Goal: Information Seeking & Learning: Check status

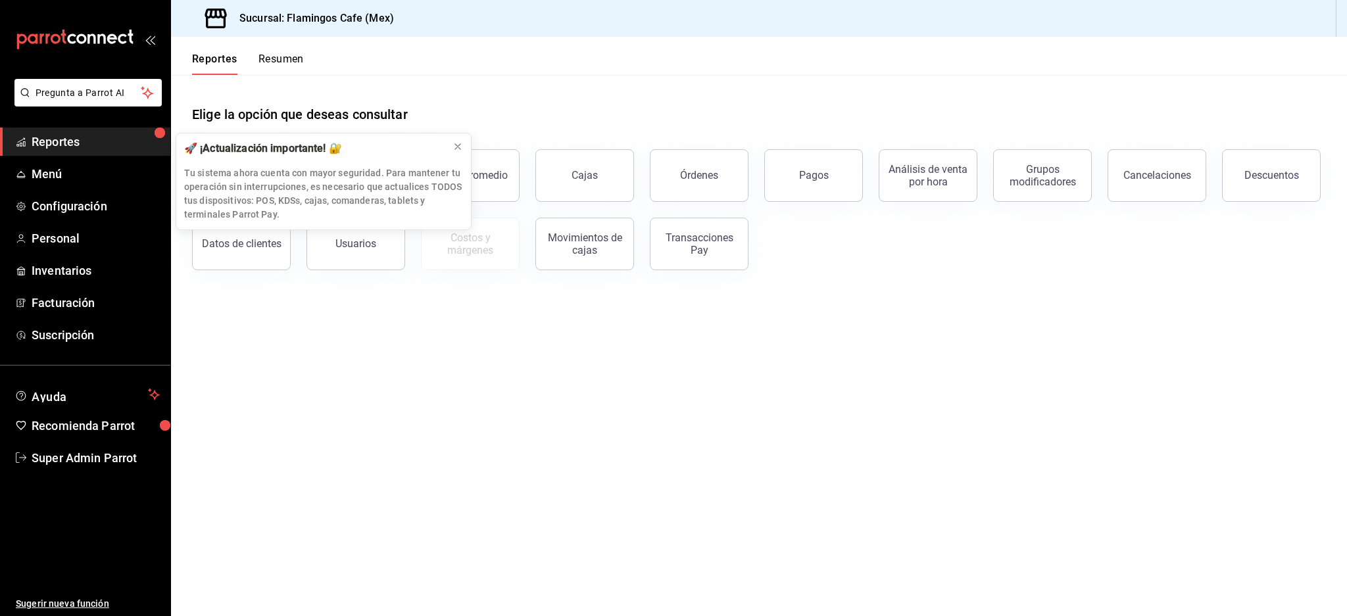
click at [72, 141] on span "Reportes" at bounding box center [96, 142] width 128 height 18
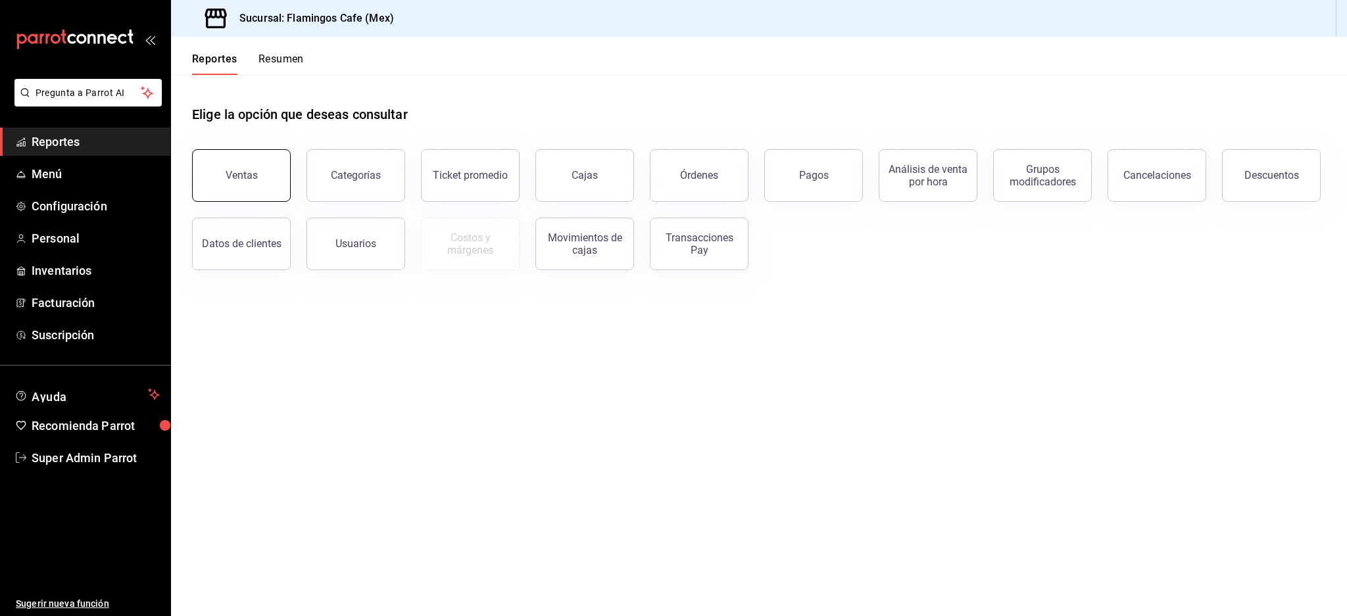
click at [239, 174] on div "Ventas" at bounding box center [242, 175] width 32 height 12
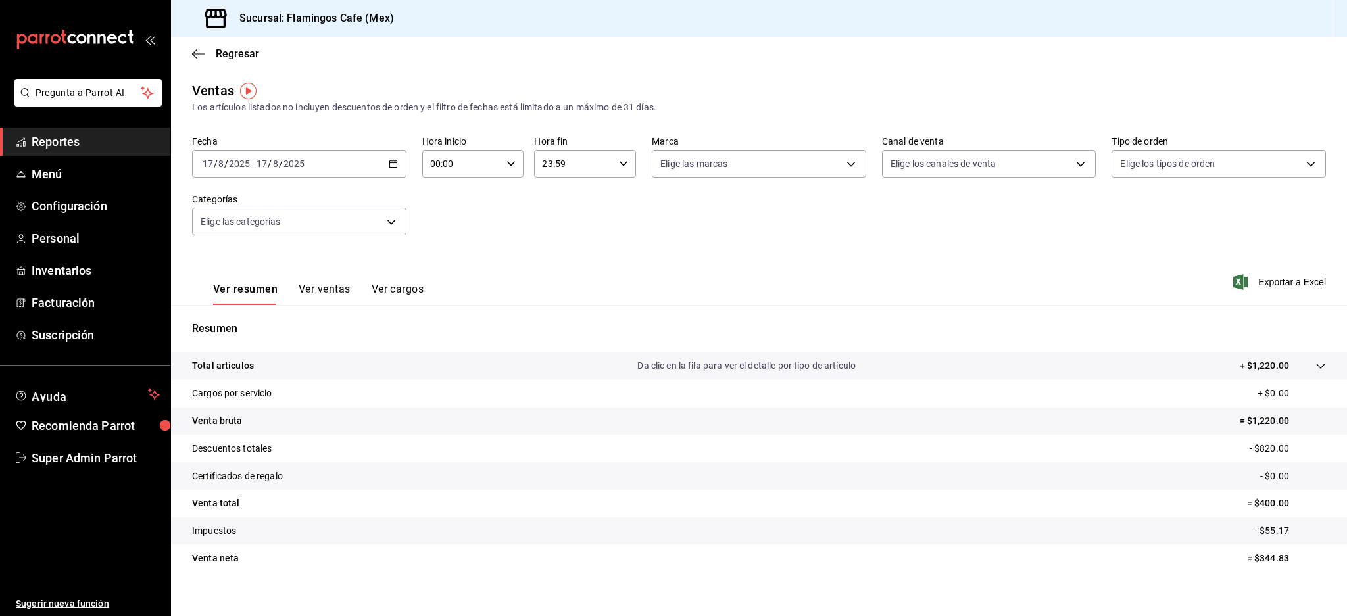
click at [333, 293] on button "Ver ventas" at bounding box center [325, 294] width 52 height 22
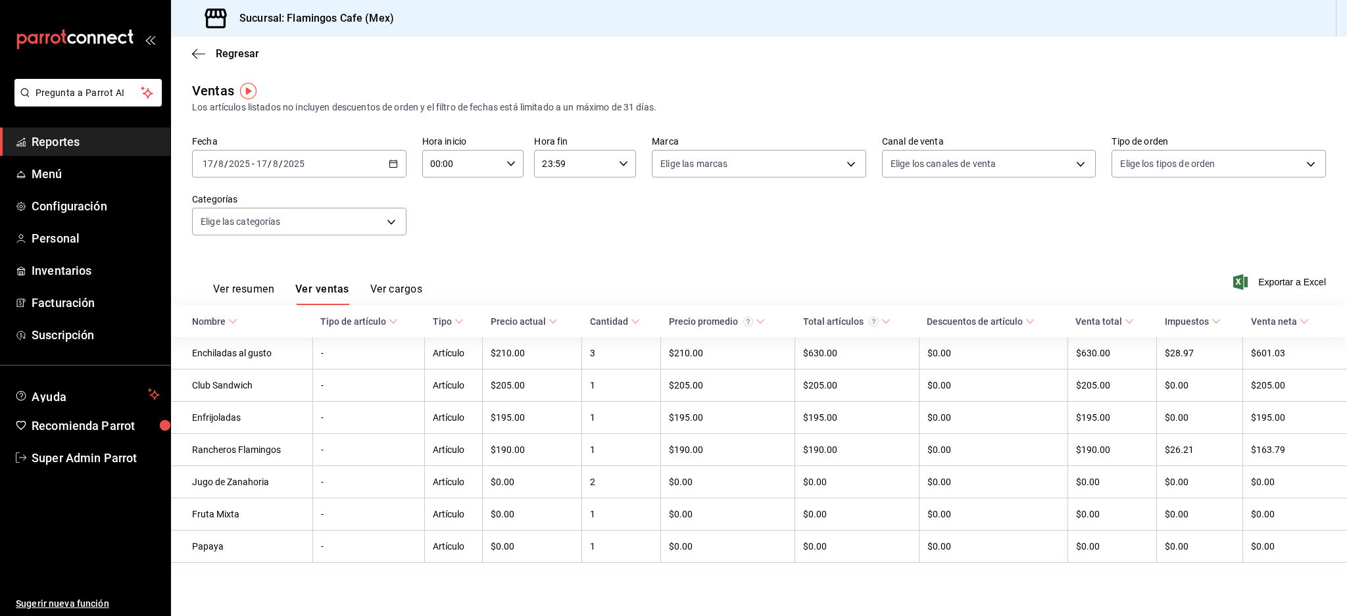
click at [362, 351] on td "-" at bounding box center [368, 353] width 112 height 32
click at [389, 295] on button "Ver cargos" at bounding box center [396, 294] width 53 height 22
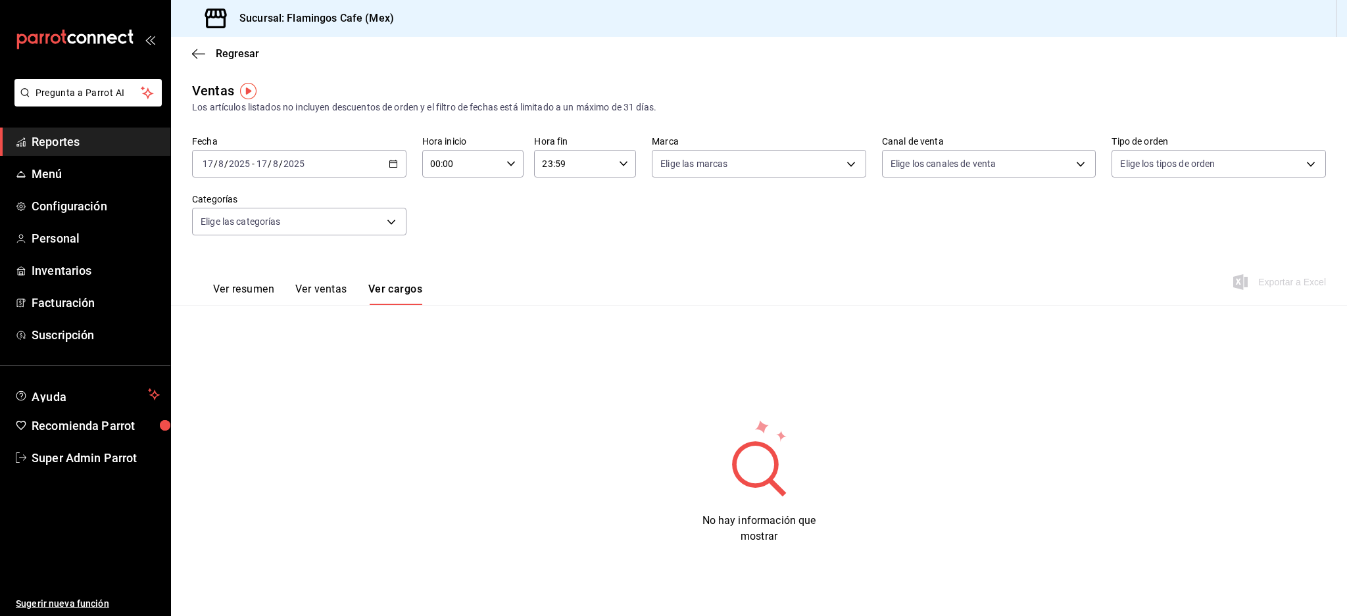
click at [305, 290] on button "Ver ventas" at bounding box center [321, 294] width 52 height 22
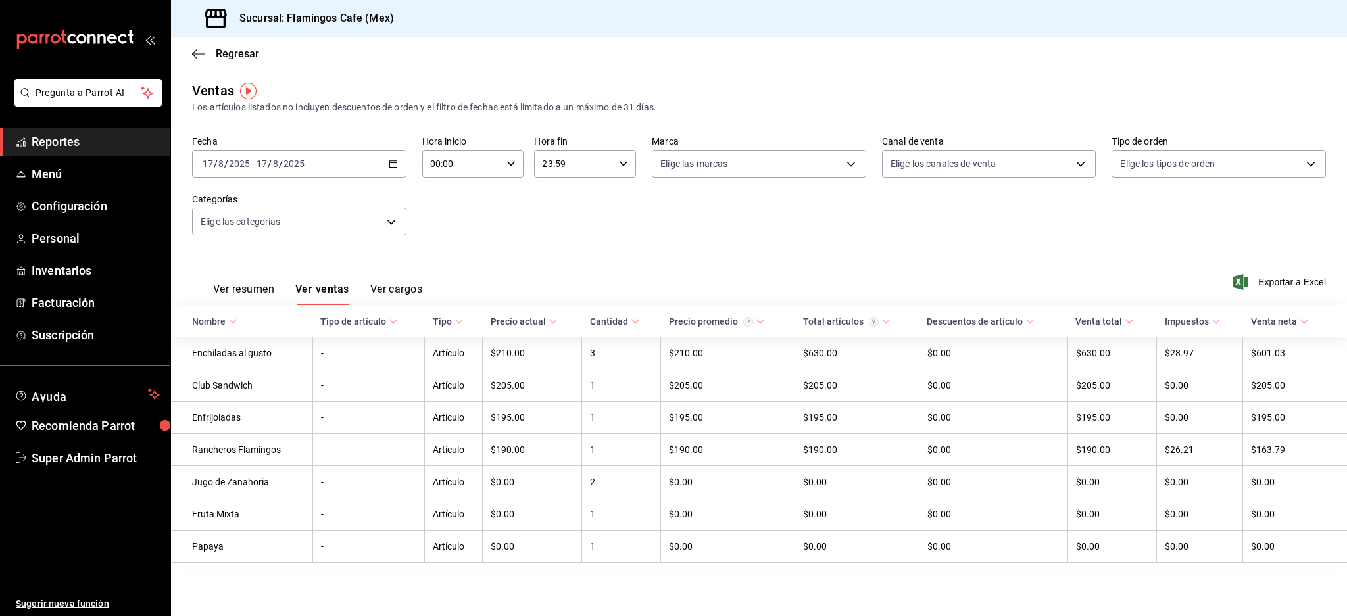
click at [250, 291] on button "Ver resumen" at bounding box center [243, 294] width 61 height 22
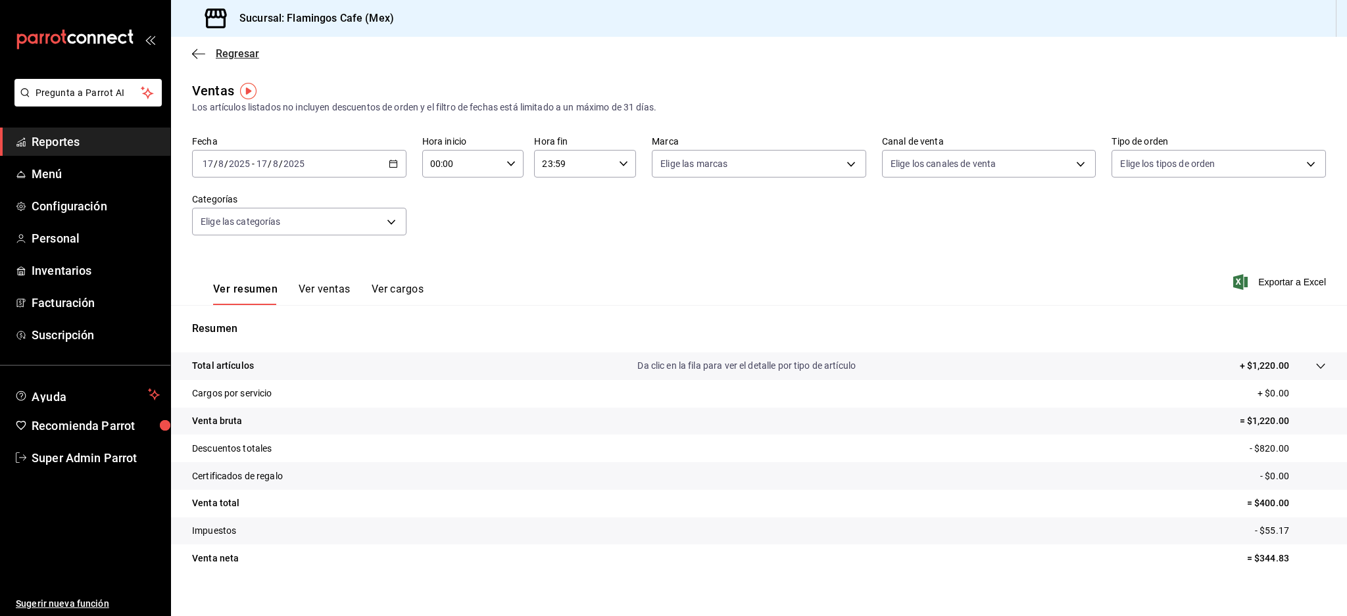
click at [199, 53] on icon "button" at bounding box center [198, 54] width 13 height 12
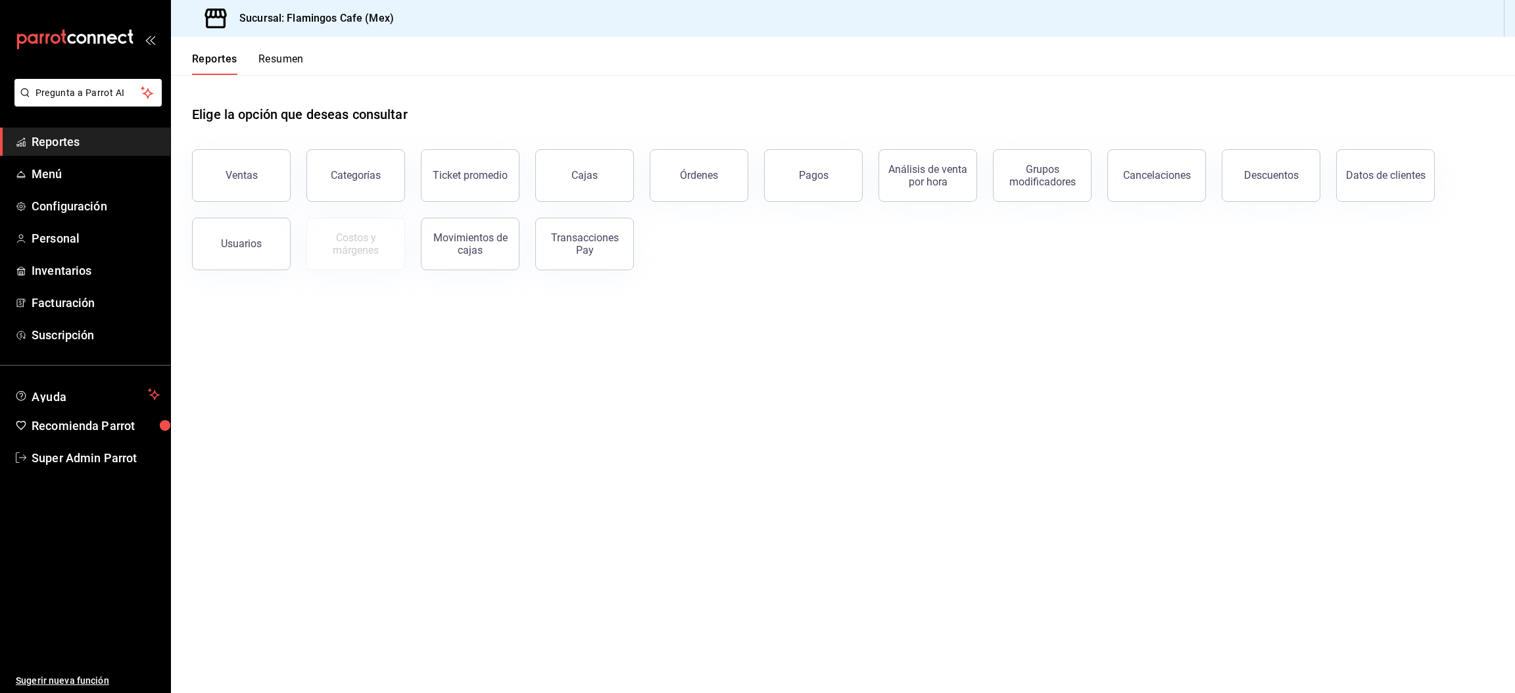
click at [294, 65] on button "Resumen" at bounding box center [281, 64] width 45 height 22
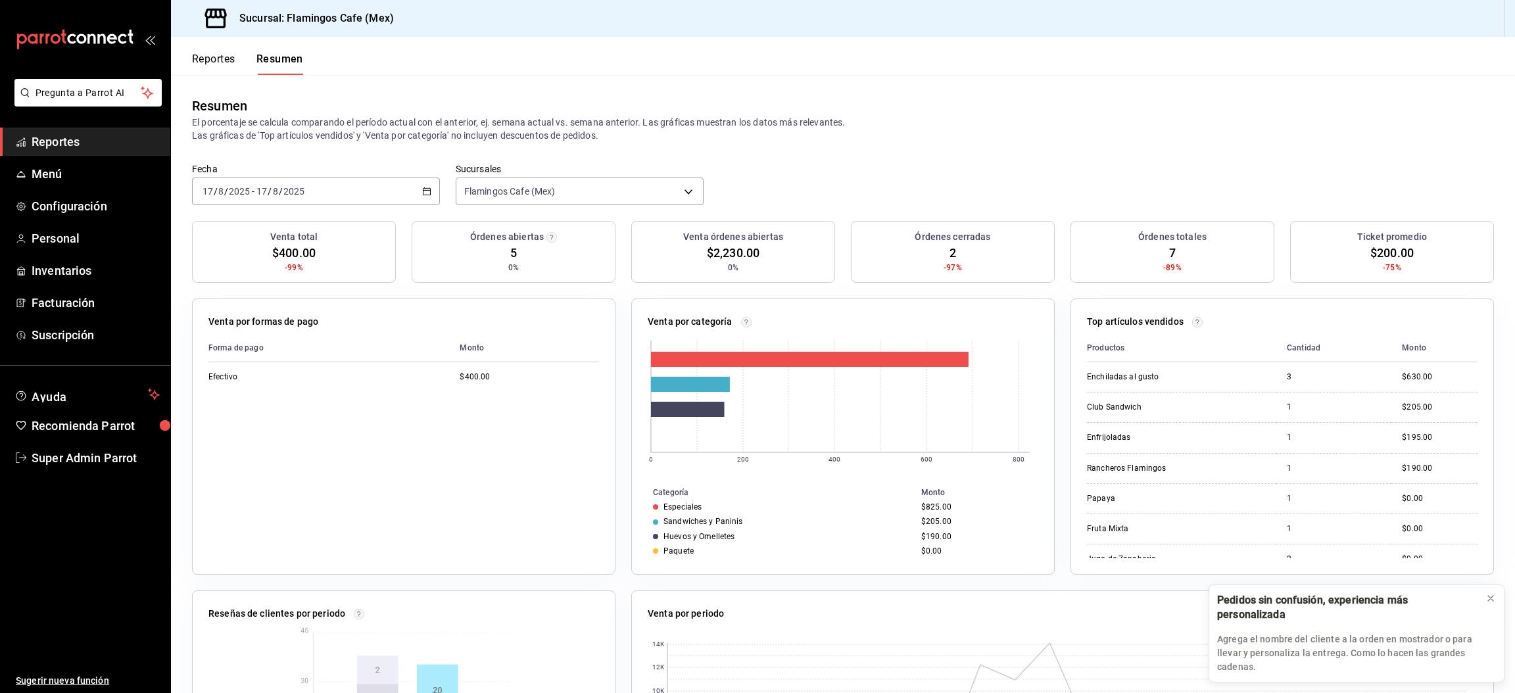
click at [207, 70] on button "Reportes" at bounding box center [213, 64] width 43 height 22
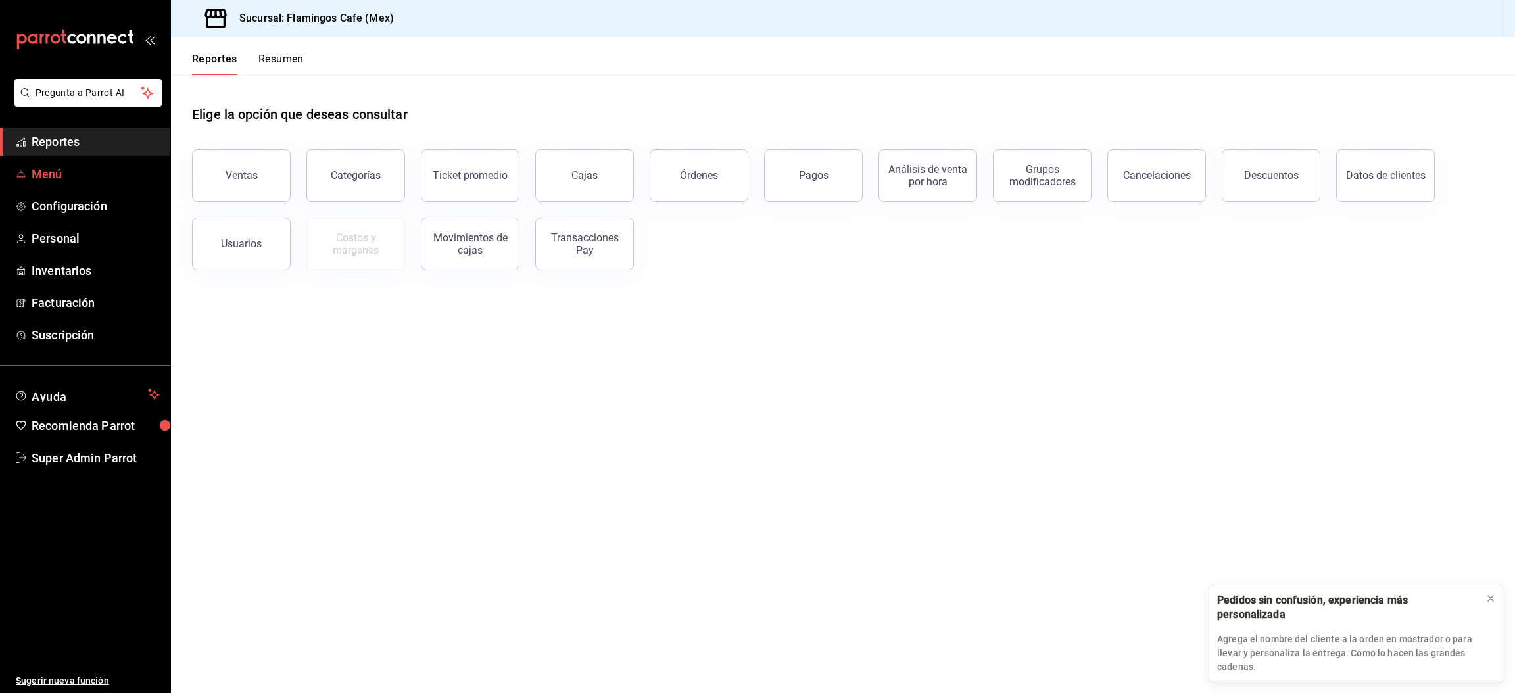
click at [66, 174] on span "Menú" at bounding box center [96, 174] width 128 height 18
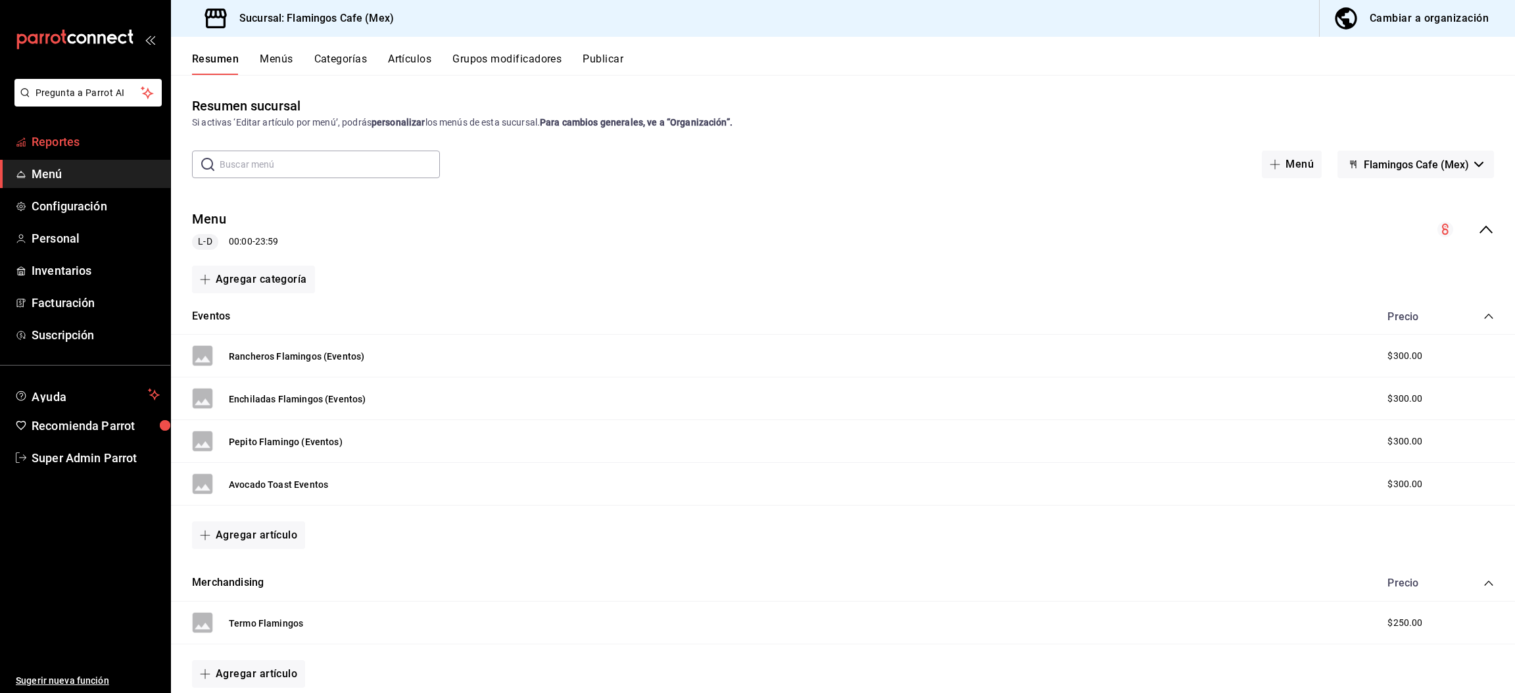
click at [76, 140] on span "Reportes" at bounding box center [96, 142] width 128 height 18
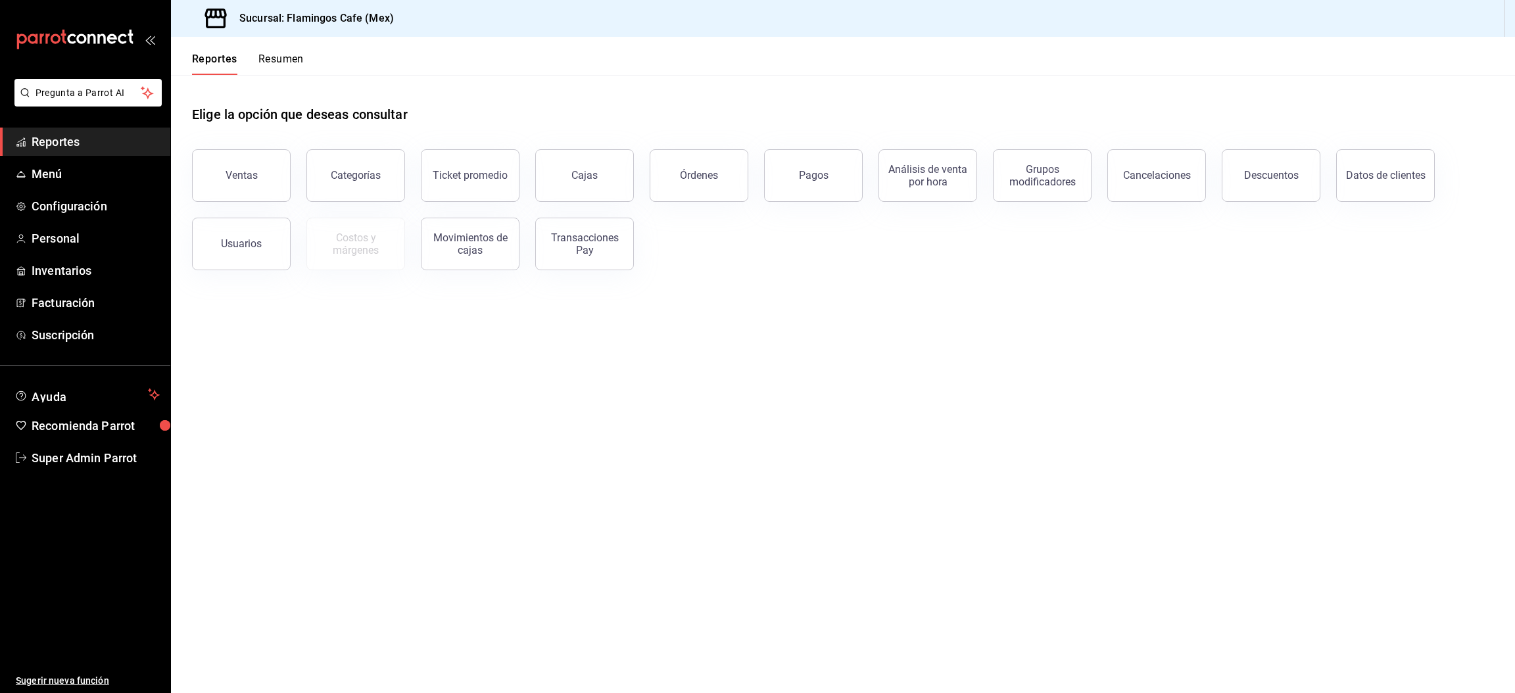
click at [291, 55] on button "Resumen" at bounding box center [281, 64] width 45 height 22
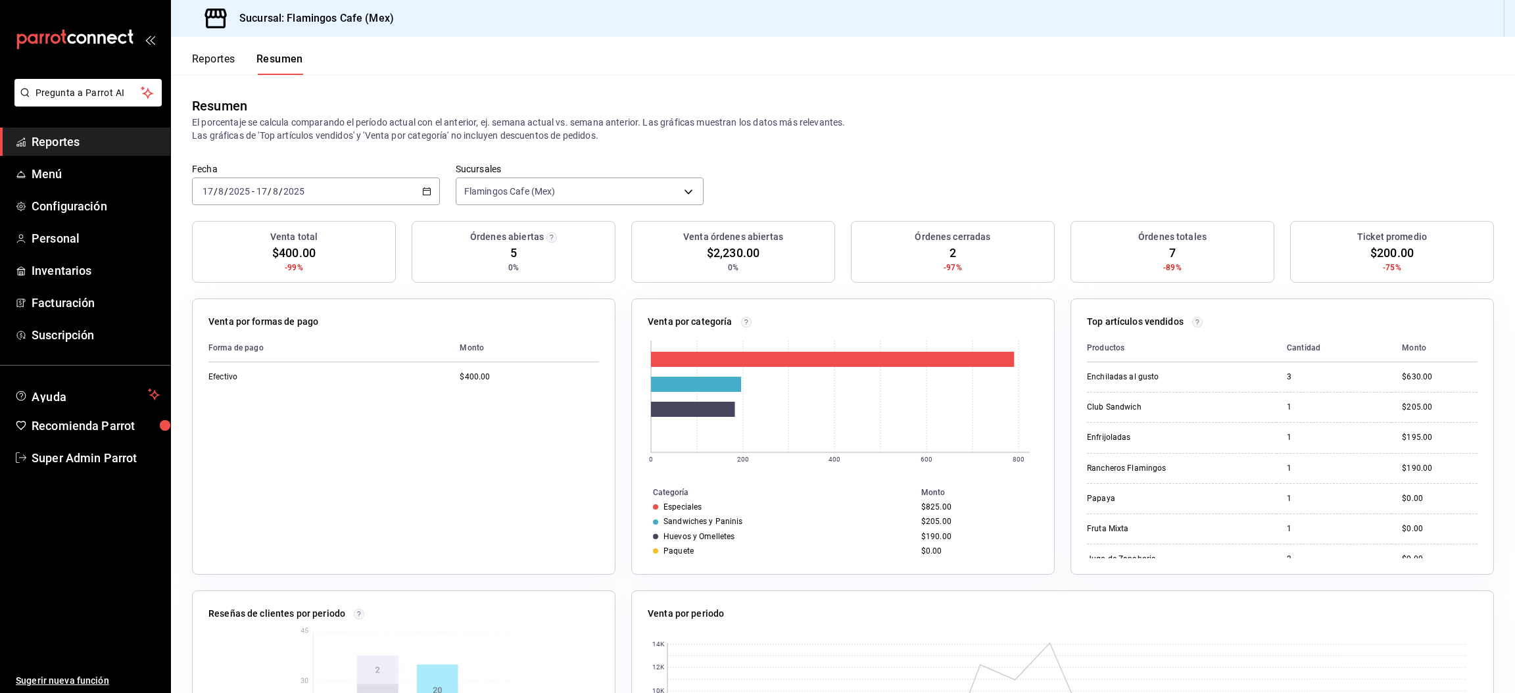
click at [228, 62] on button "Reportes" at bounding box center [213, 64] width 43 height 22
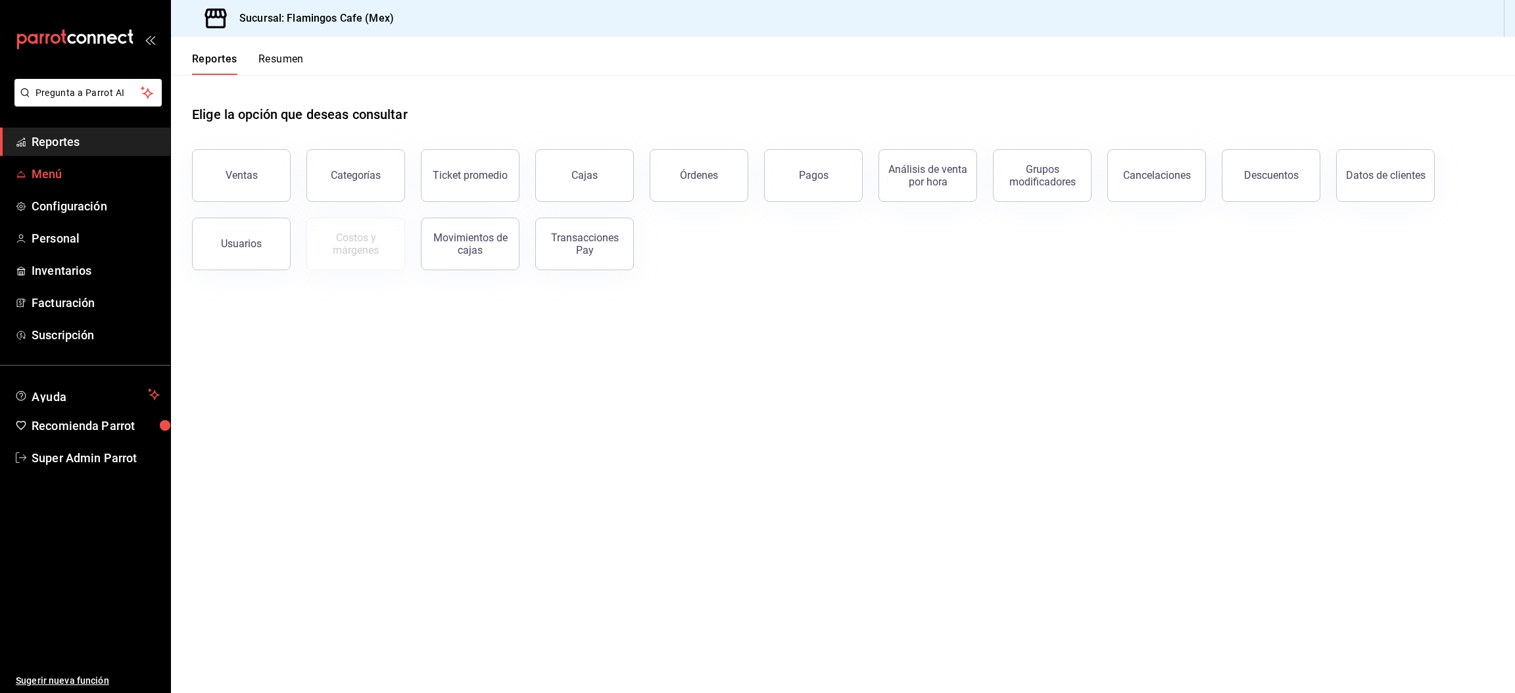
click at [57, 173] on span "Menú" at bounding box center [96, 174] width 128 height 18
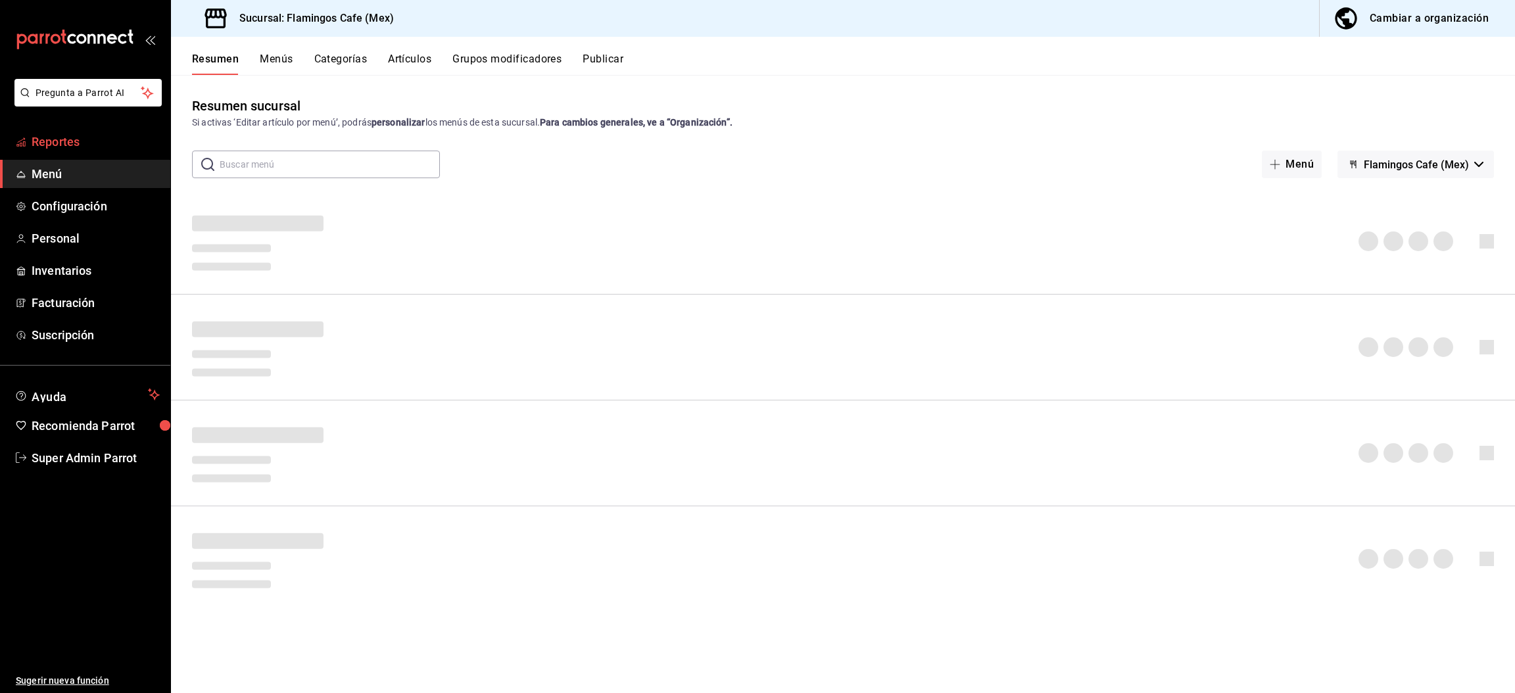
click at [78, 144] on span "Reportes" at bounding box center [96, 142] width 128 height 18
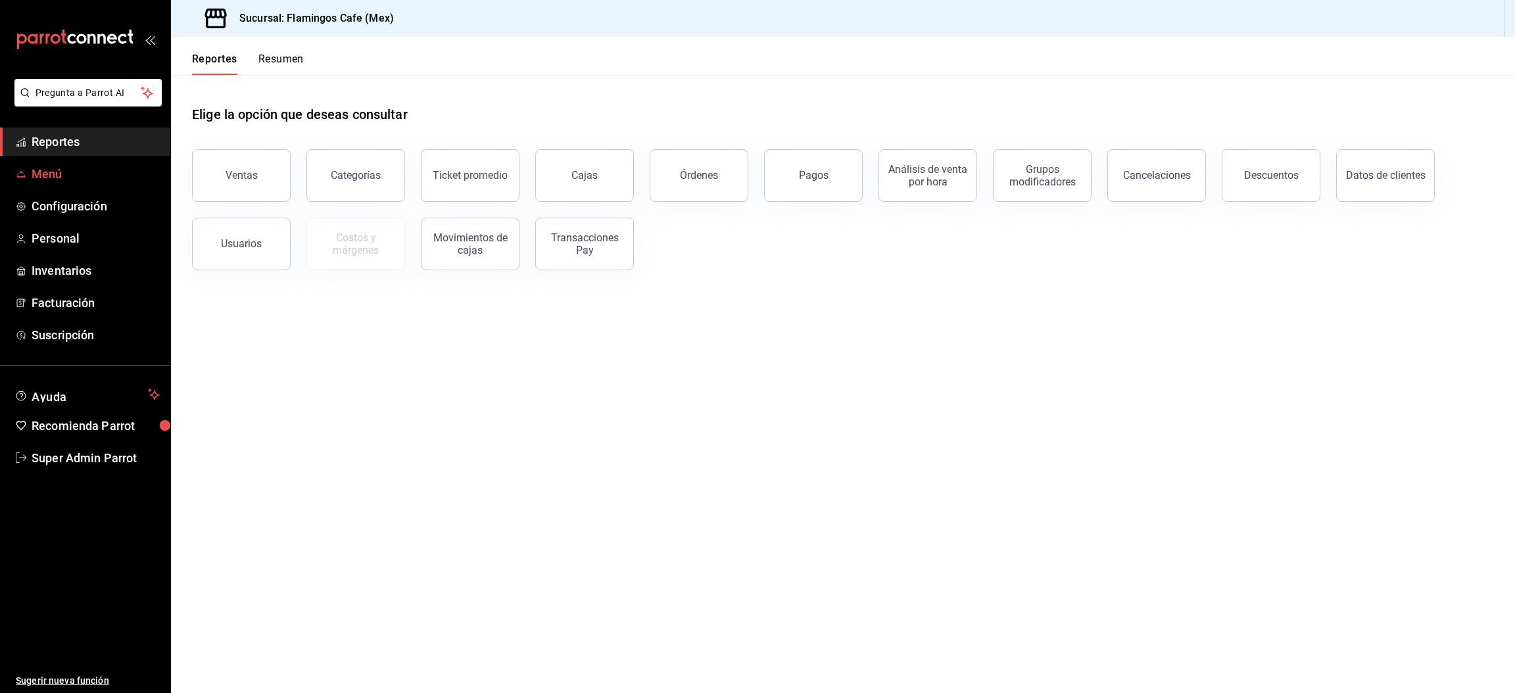
click at [52, 167] on span "Menú" at bounding box center [96, 174] width 128 height 18
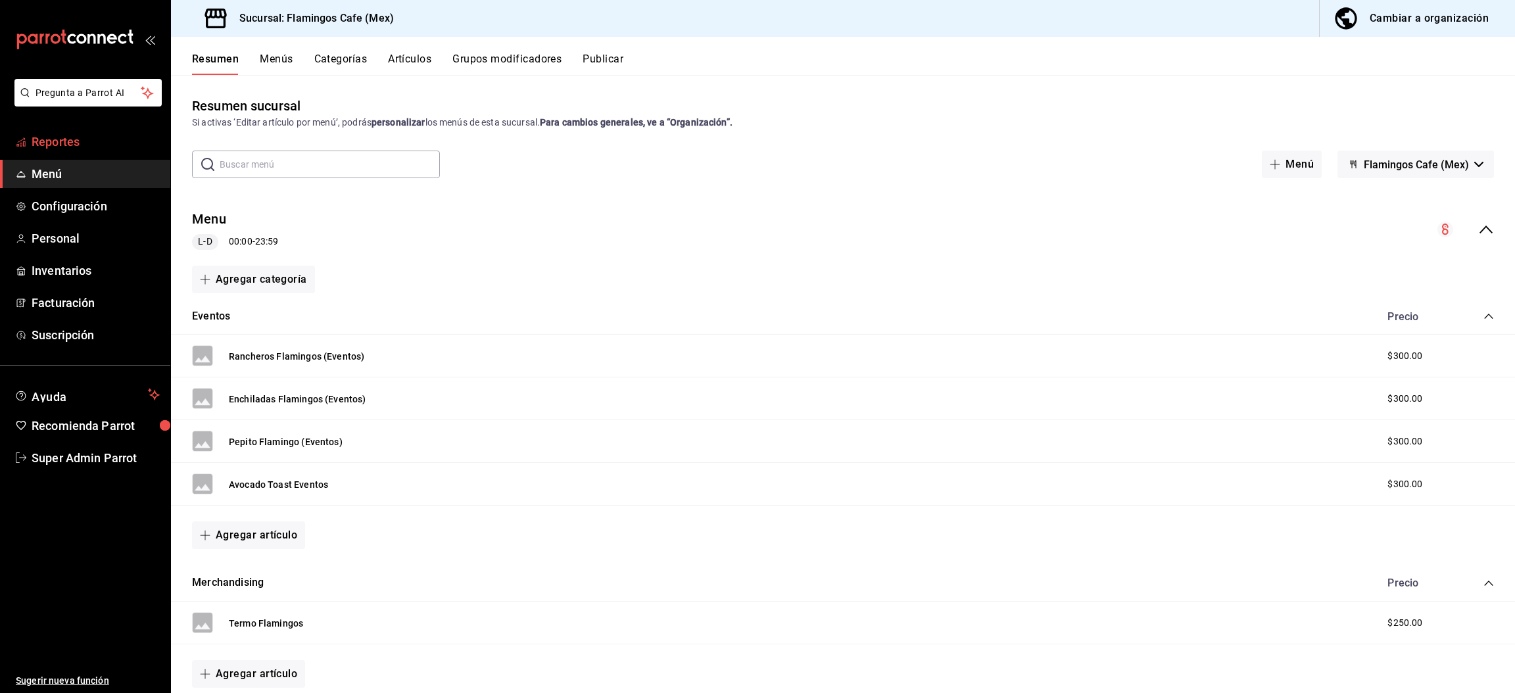
click at [72, 139] on span "Reportes" at bounding box center [96, 142] width 128 height 18
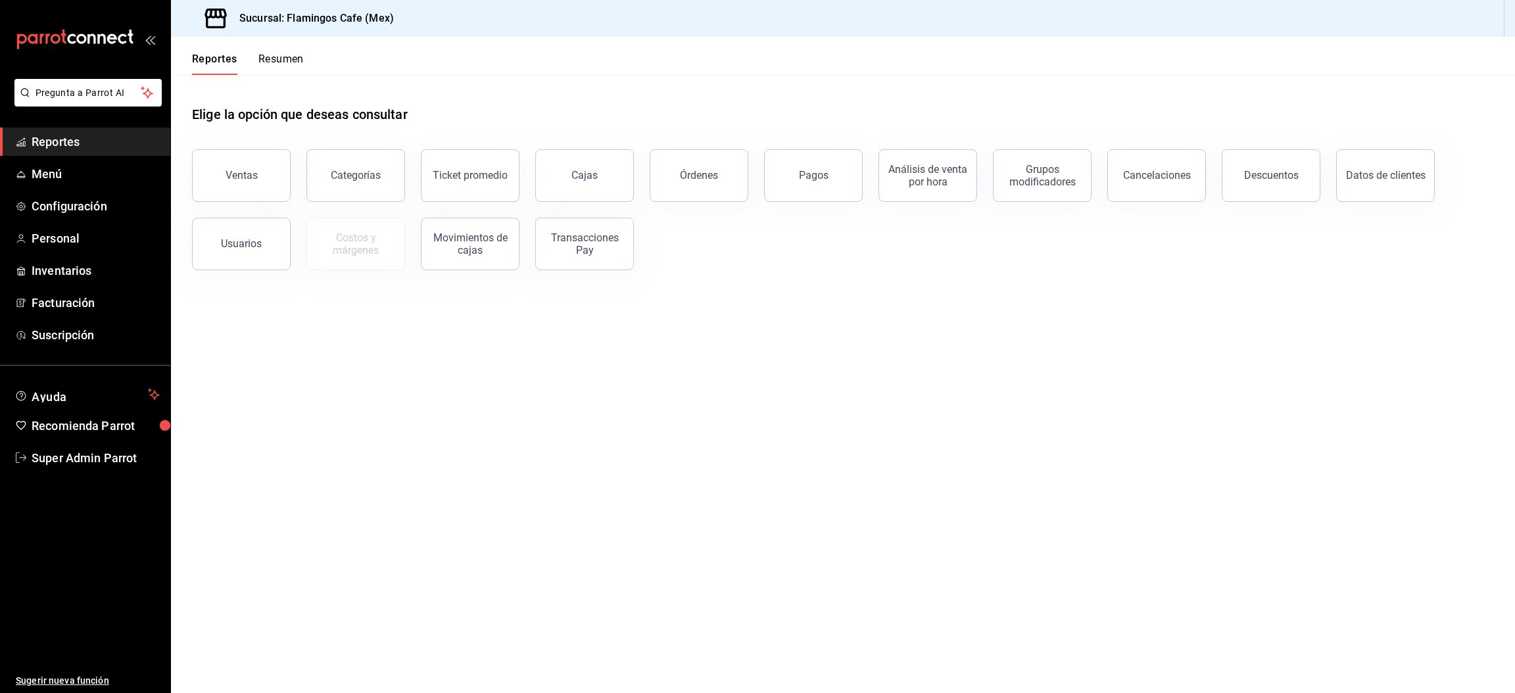
click at [461, 396] on main "Elige la opción que deseas consultar Ventas Categorías Ticket promedio Cajas Ór…" at bounding box center [843, 384] width 1344 height 618
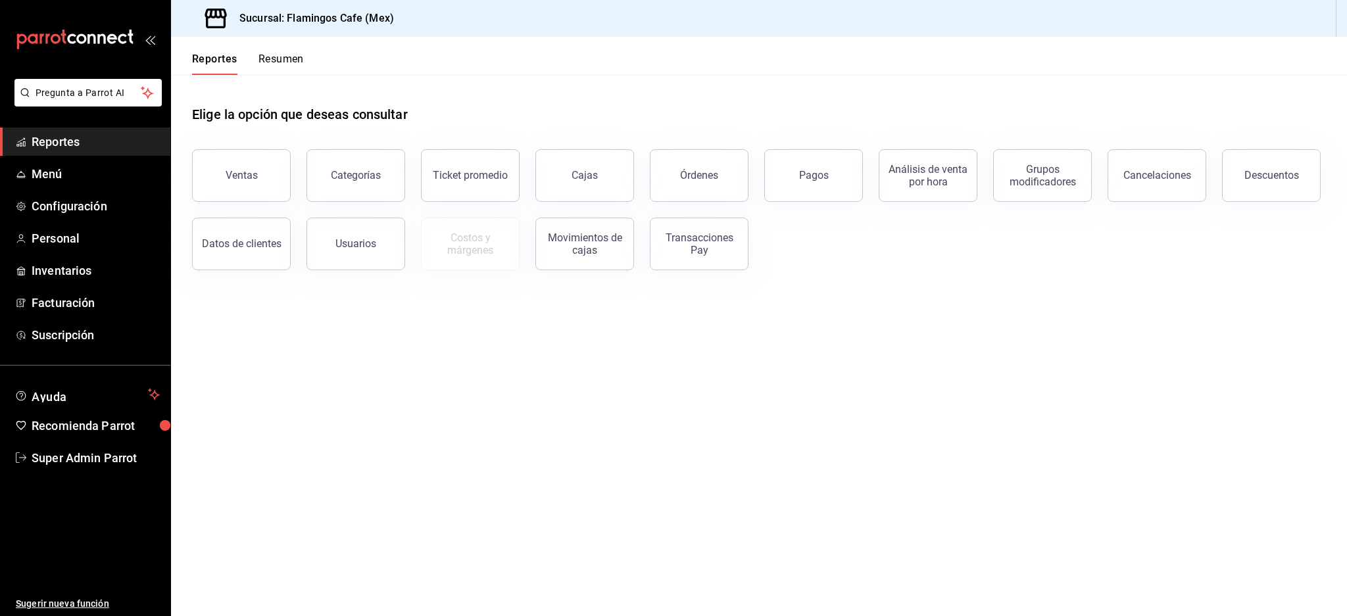
click at [111, 558] on ul "Sugerir nueva función" at bounding box center [85, 544] width 170 height 145
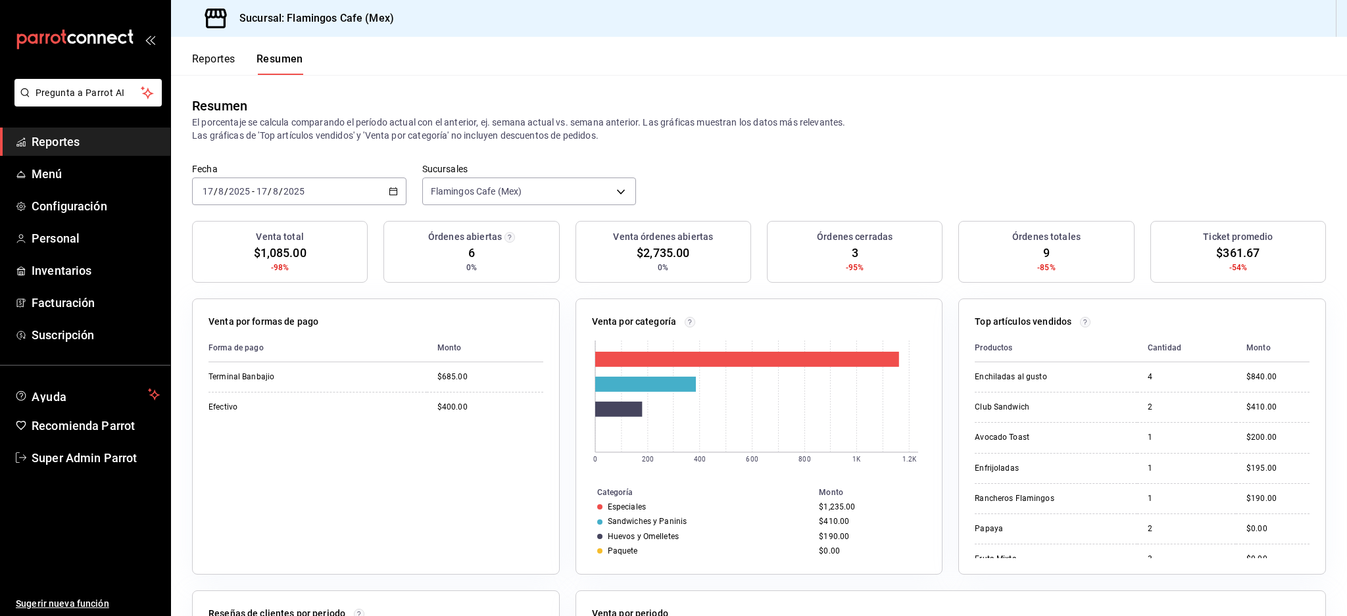
click at [224, 67] on button "Reportes" at bounding box center [213, 64] width 43 height 22
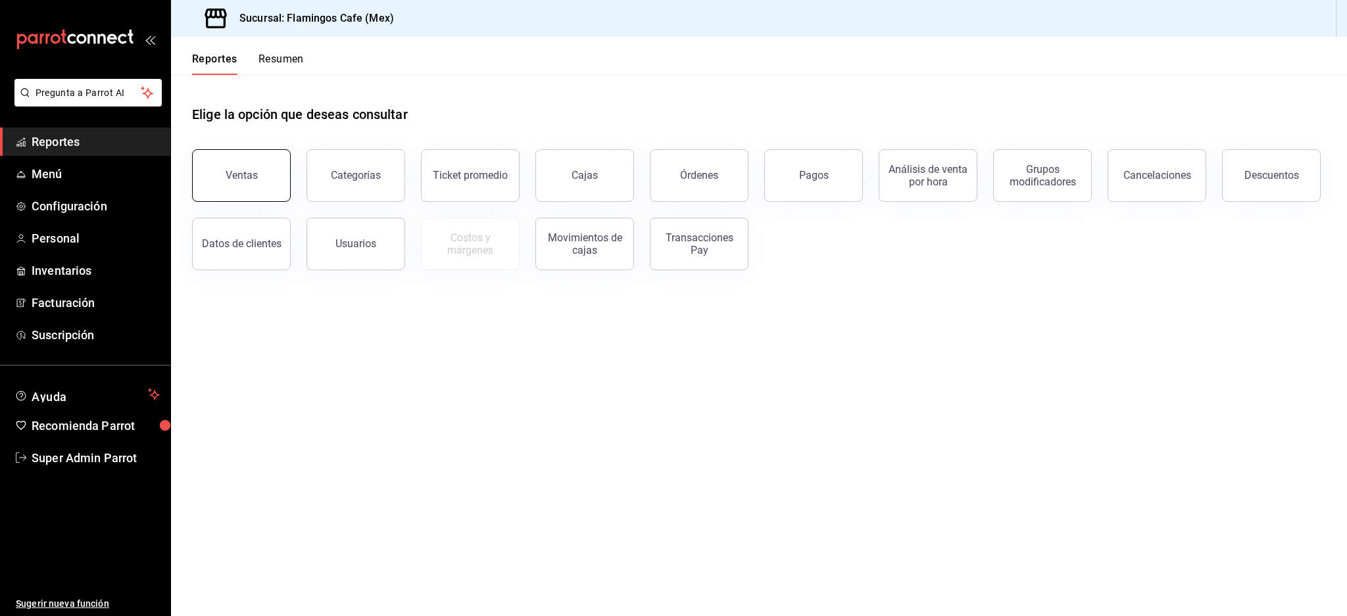
click at [216, 166] on button "Ventas" at bounding box center [241, 175] width 99 height 53
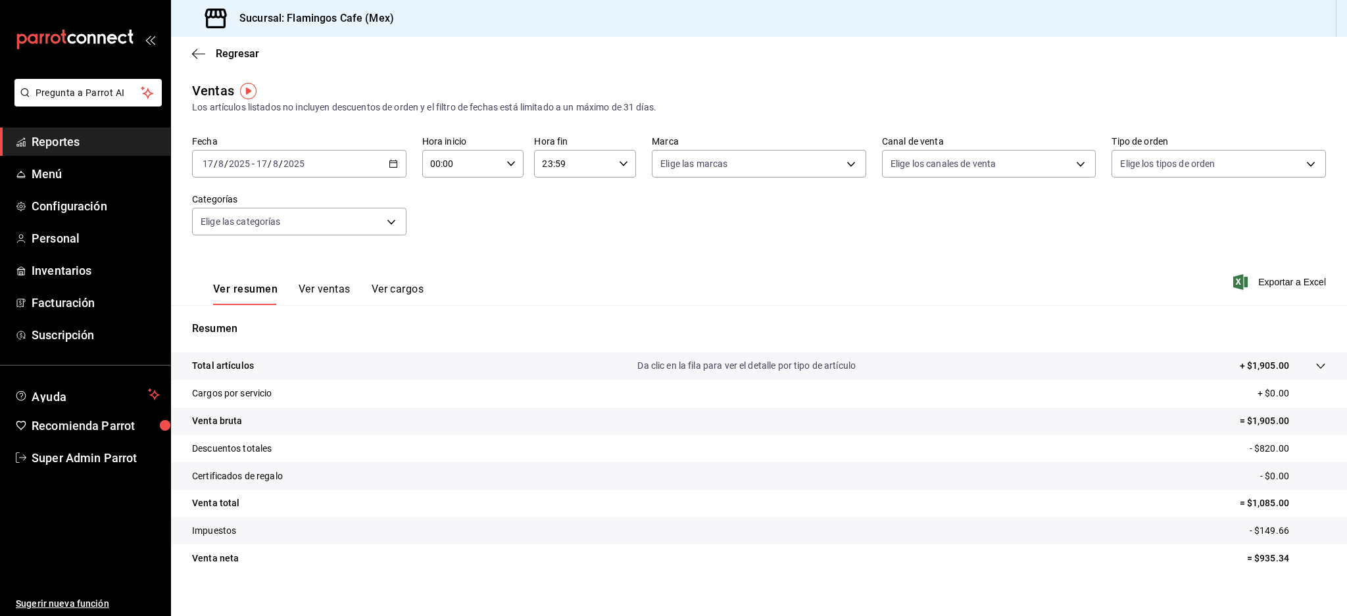
click at [329, 162] on div "[DATE] [DATE] - [DATE] [DATE]" at bounding box center [299, 164] width 214 height 28
click at [250, 339] on div "Resumen Total artículos Da clic en la fila para ver el detalle por tipo de artí…" at bounding box center [759, 454] width 1176 height 267
click at [287, 159] on input "2025" at bounding box center [294, 164] width 22 height 11
click at [251, 315] on span "Rango de fechas" at bounding box center [254, 322] width 102 height 14
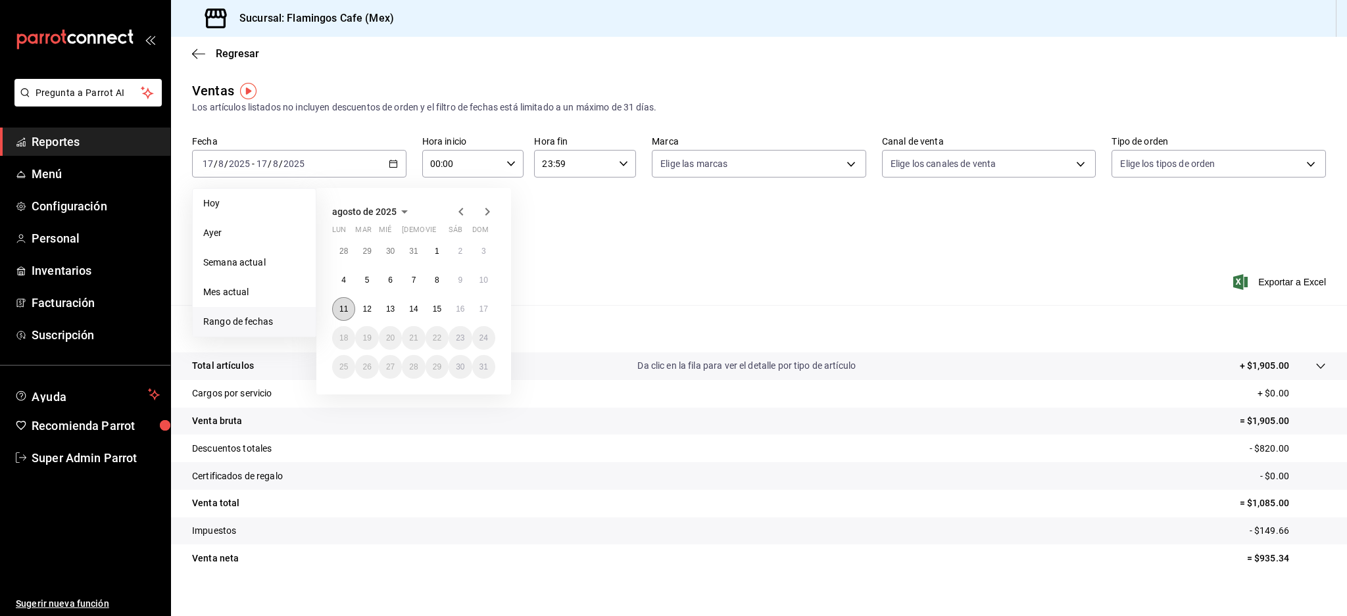
click at [340, 312] on abbr "11" at bounding box center [343, 309] width 9 height 9
